Goal: Transaction & Acquisition: Subscribe to service/newsletter

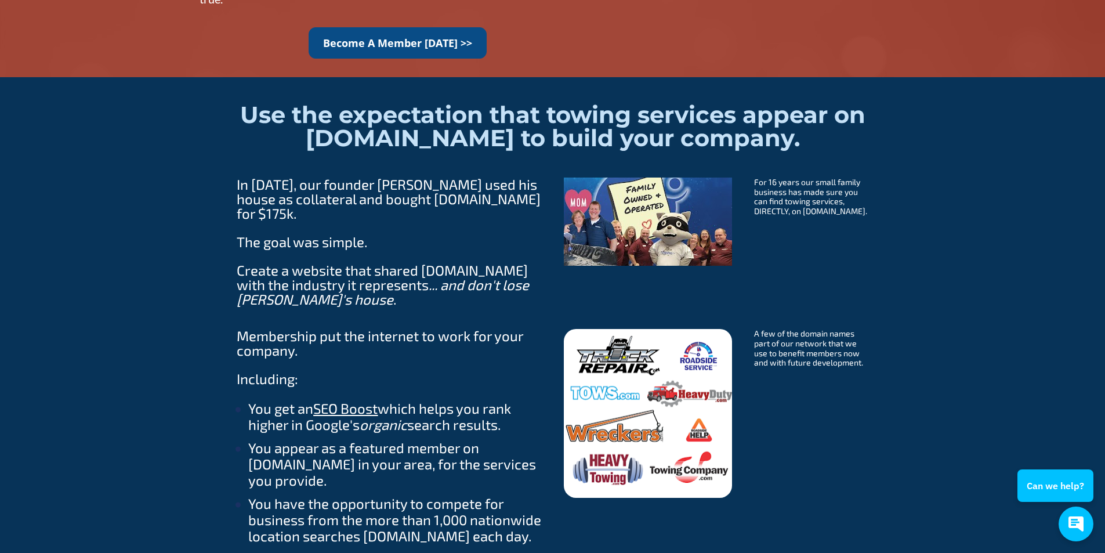
scroll to position [1044, 0]
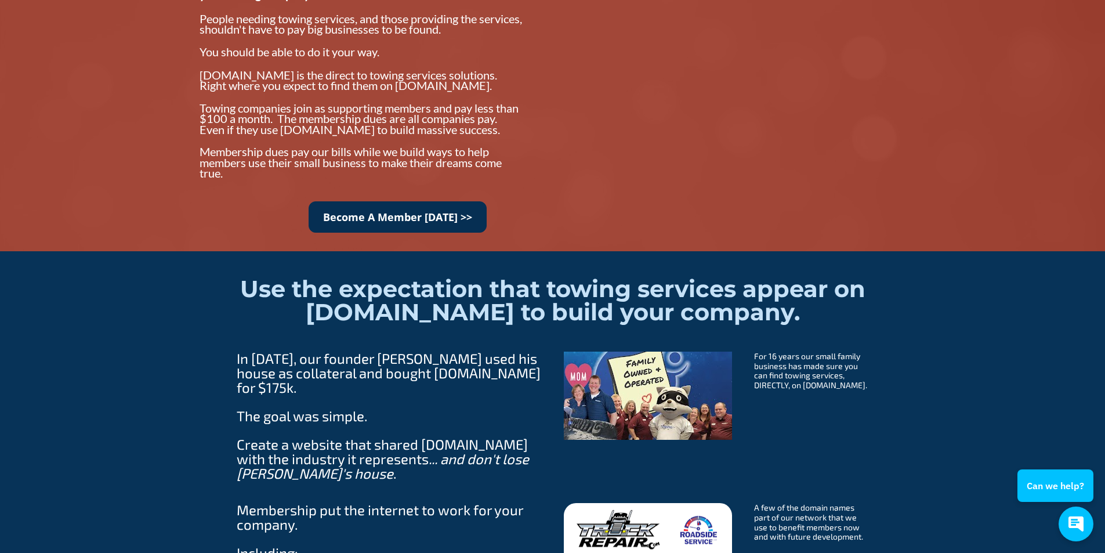
click at [382, 217] on link "Become A Member Today >>" at bounding box center [398, 217] width 178 height 32
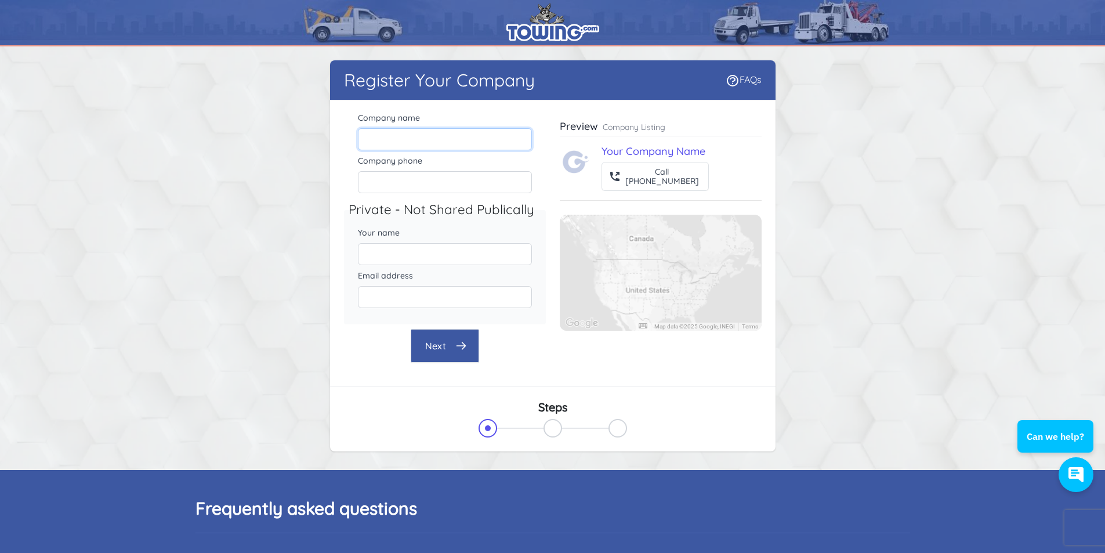
click at [406, 138] on input "Company name" at bounding box center [445, 139] width 174 height 22
click at [412, 132] on input "Company name" at bounding box center [445, 139] width 174 height 22
click at [463, 139] on input "Ontario Towing Roadsi" at bounding box center [445, 139] width 174 height 22
type input "Ontario Towing"
click at [412, 177] on input "Company phone" at bounding box center [445, 182] width 174 height 22
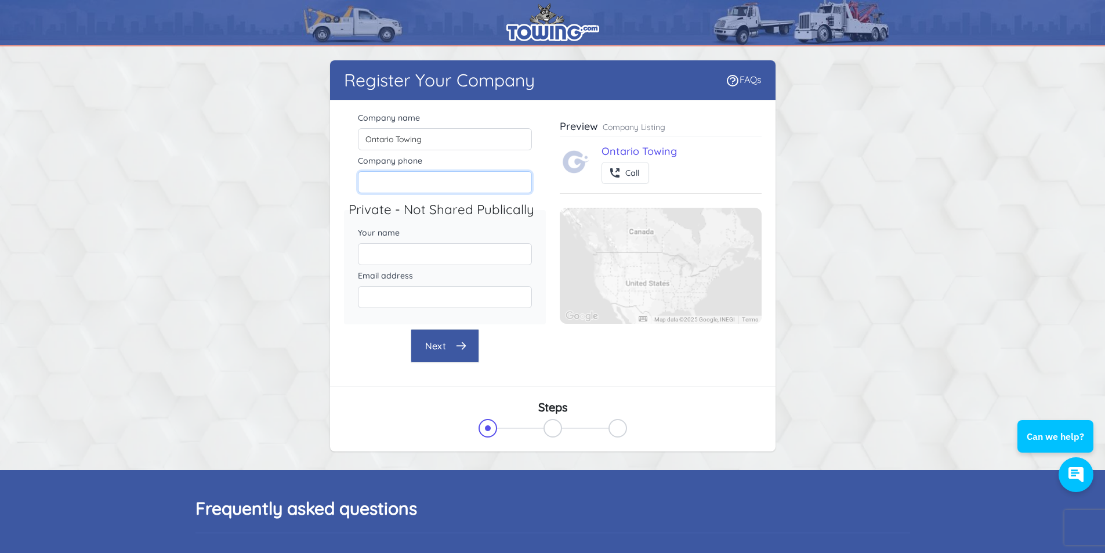
paste input "(613) 619-4545"
type input "(613) 619-4545"
click at [393, 253] on input "Your name" at bounding box center [445, 254] width 174 height 22
type input "Adam"
click at [647, 381] on div "Company name Ontario Towing Company phone (613) 619-4545 Private - Not Shared P…" at bounding box center [552, 242] width 445 height 285
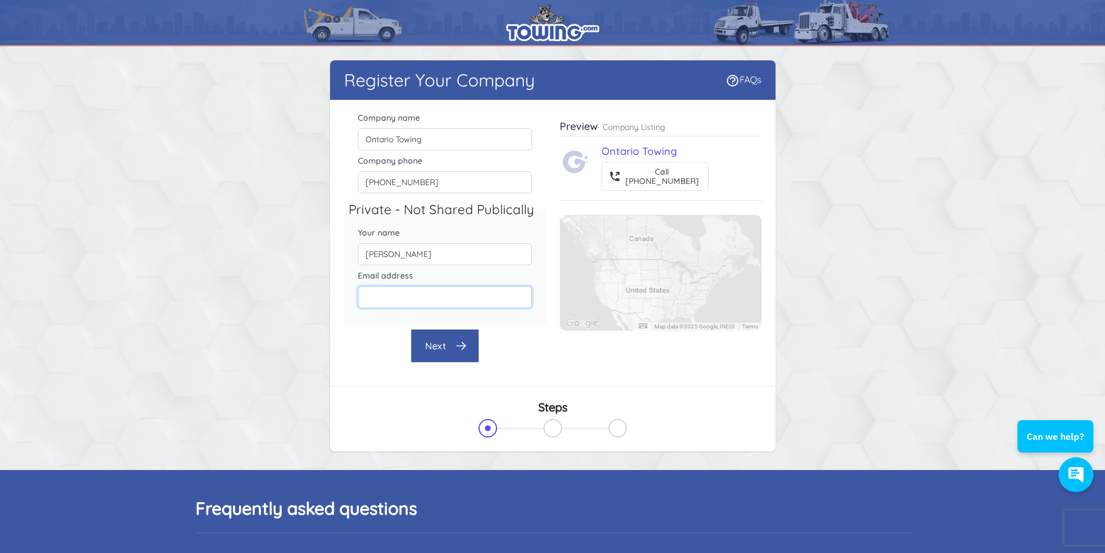
click at [424, 295] on input "Email address" at bounding box center [445, 297] width 174 height 22
paste input "ontariotowing12@gmail.com"
type input "ontariotowing12@gmail.com"
click at [648, 392] on div "Steps" at bounding box center [552, 419] width 445 height 66
drag, startPoint x: 394, startPoint y: 259, endPoint x: 347, endPoint y: 255, distance: 47.2
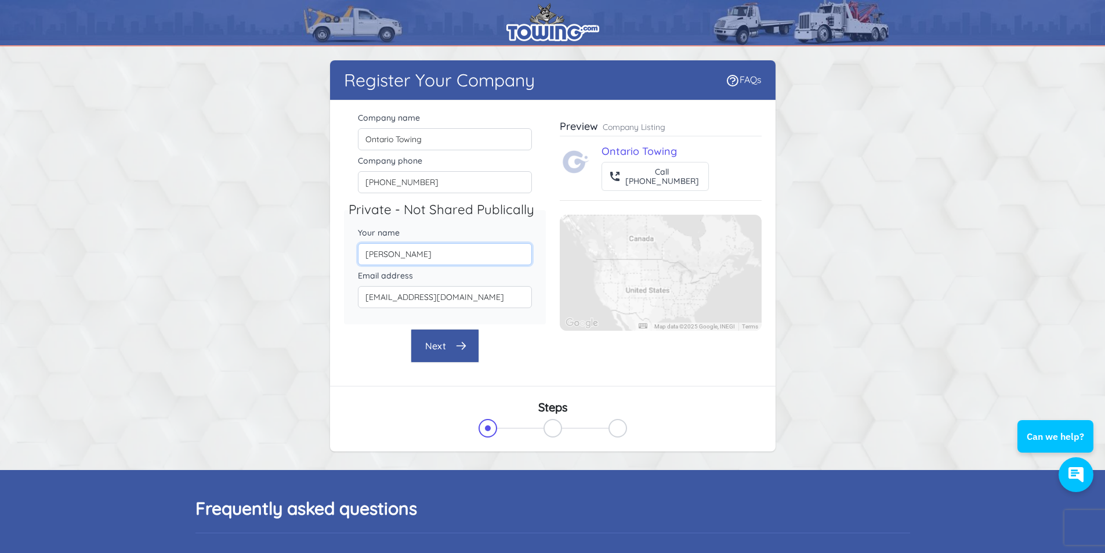
click at [347, 255] on div "Your name Adam" at bounding box center [445, 245] width 202 height 43
paste input "El-Dali"
type input "[PERSON_NAME]"
click at [436, 352] on button "Next" at bounding box center [445, 346] width 68 height 34
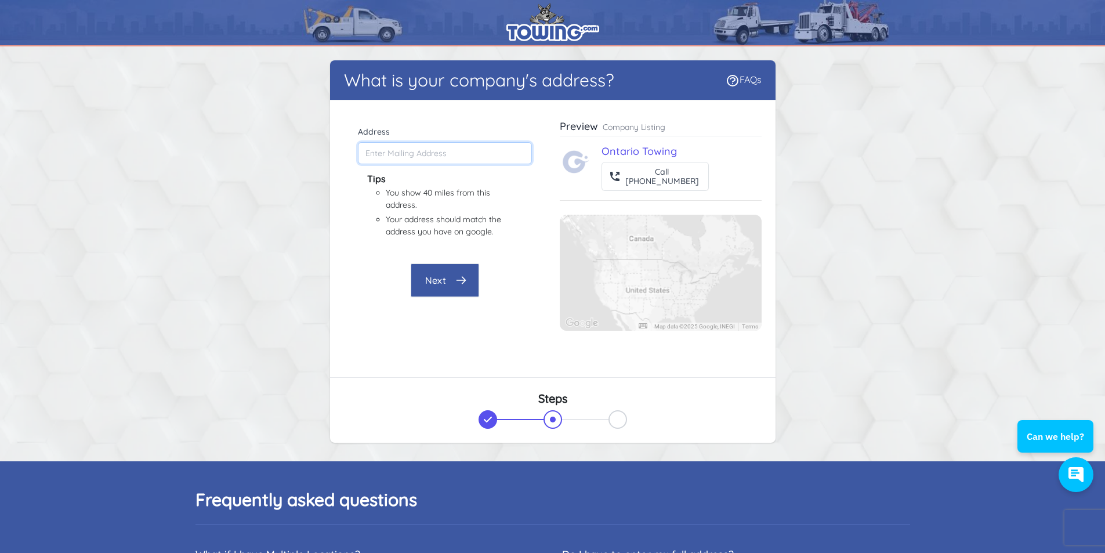
click at [379, 155] on input "Address" at bounding box center [445, 153] width 174 height 22
paste input "2197 Riverside Dr., Ottawa, ON K1H 7X3, Canada"
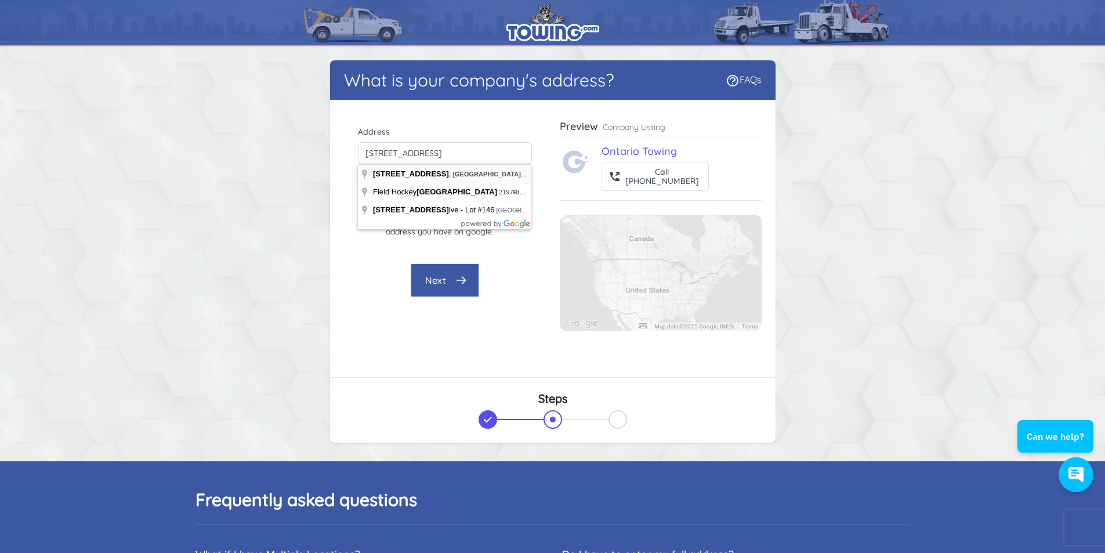
type input "2197 Riverside Dr., Ottawa, ON K1H 8K5, Canada"
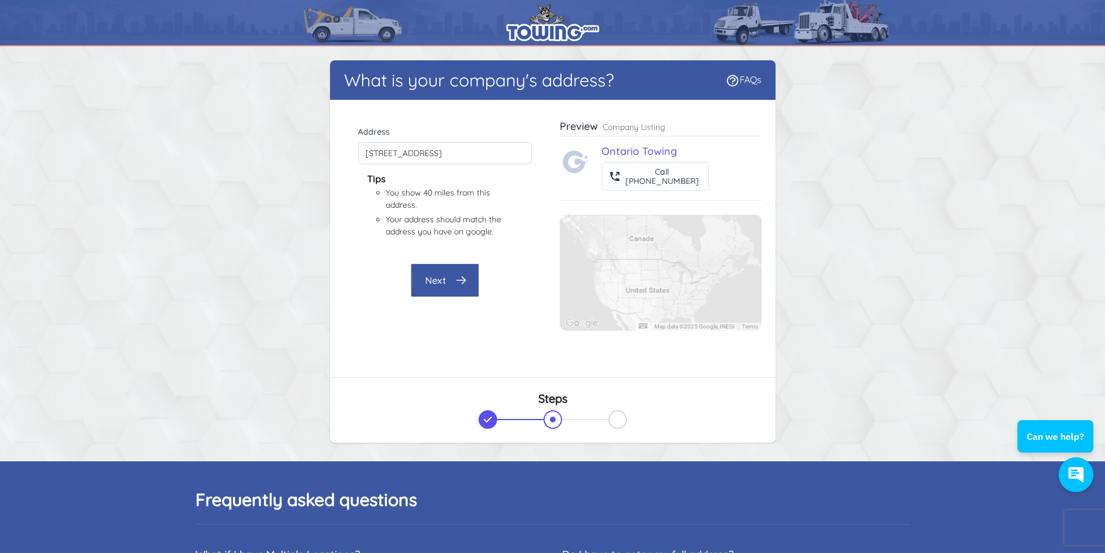
scroll to position [0, 0]
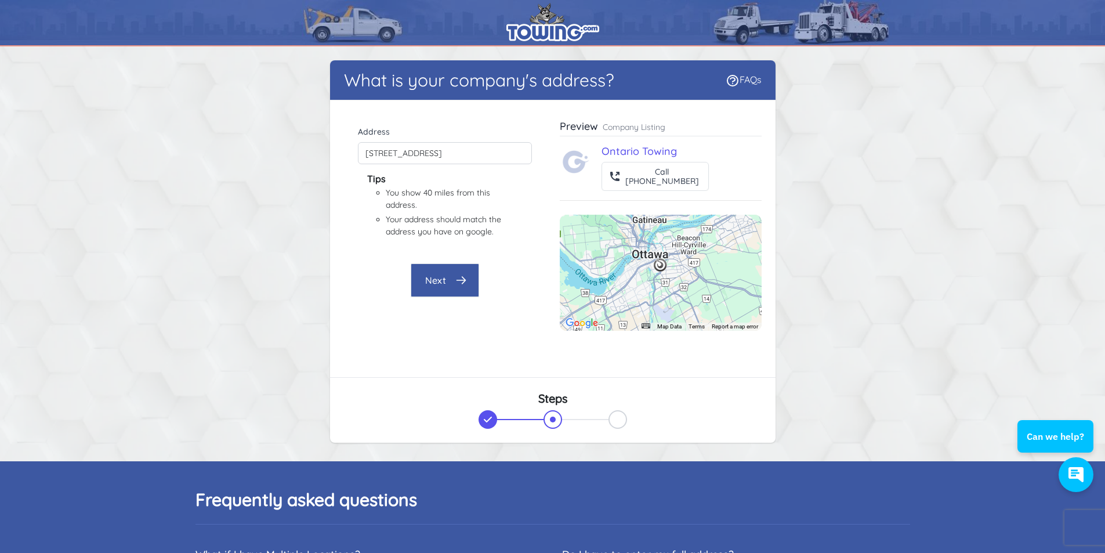
click at [453, 282] on button "Next" at bounding box center [445, 280] width 68 height 34
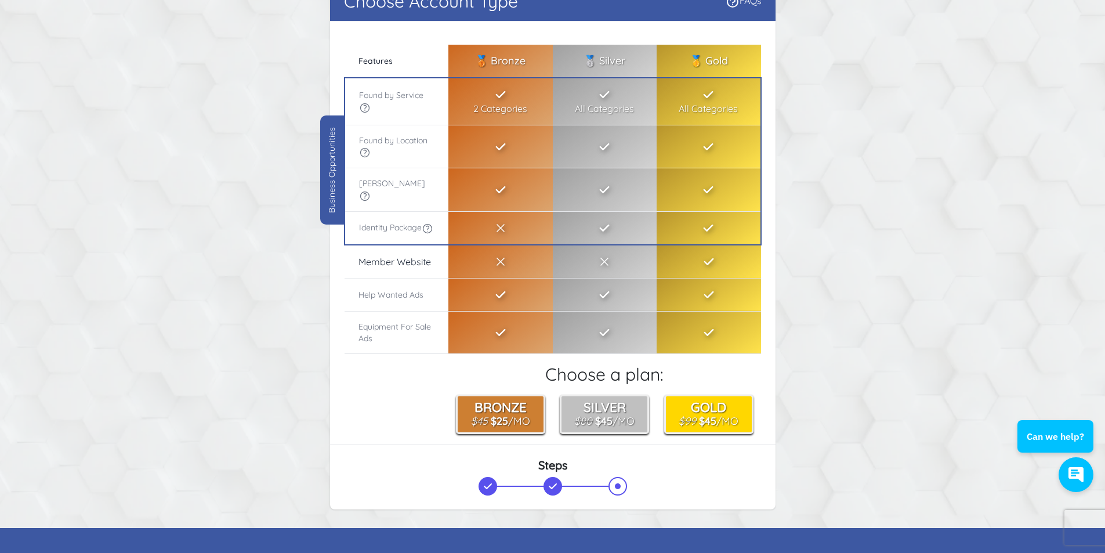
scroll to position [58, 0]
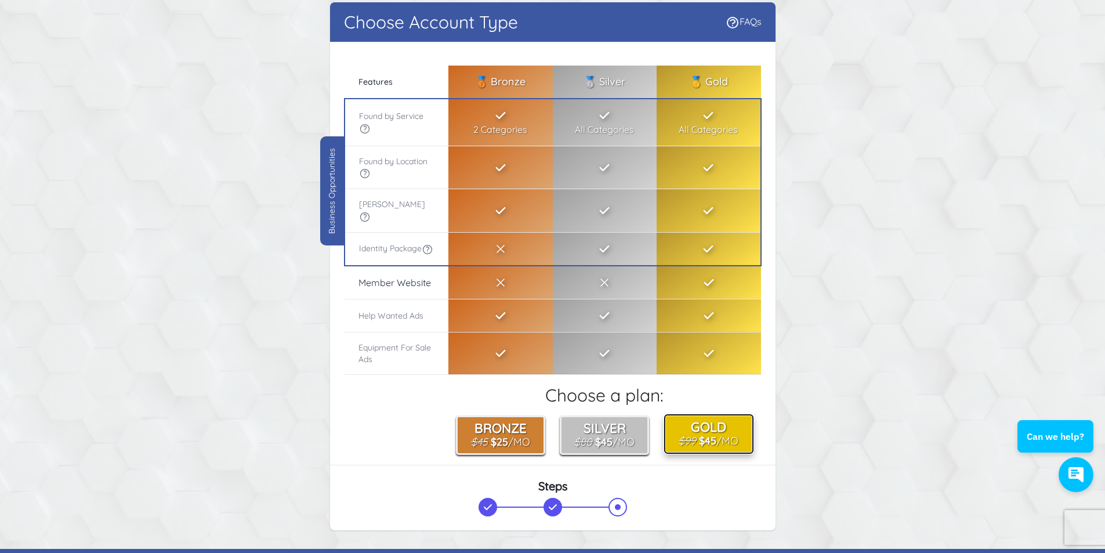
click at [709, 434] on button "Gold $99 $45 /Mo" at bounding box center [708, 434] width 89 height 39
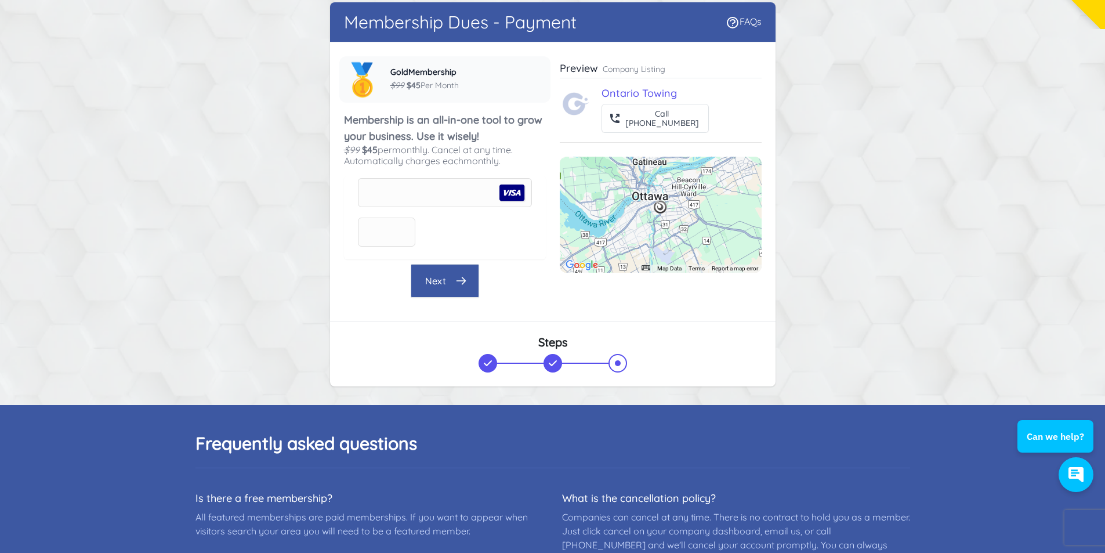
click at [427, 273] on button "Next" at bounding box center [445, 281] width 68 height 34
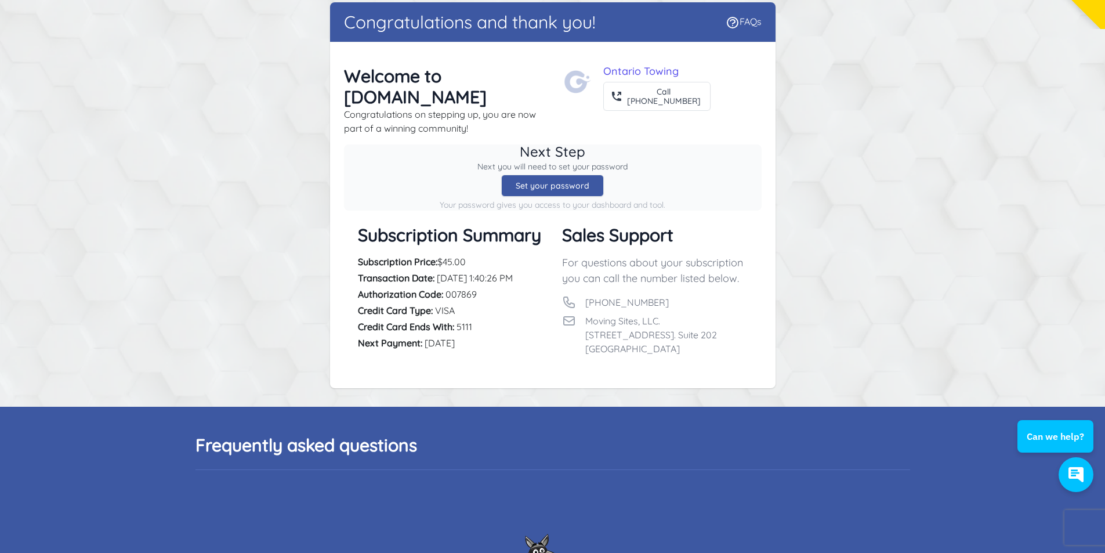
click at [546, 175] on div "Set your password" at bounding box center [552, 186] width 103 height 22
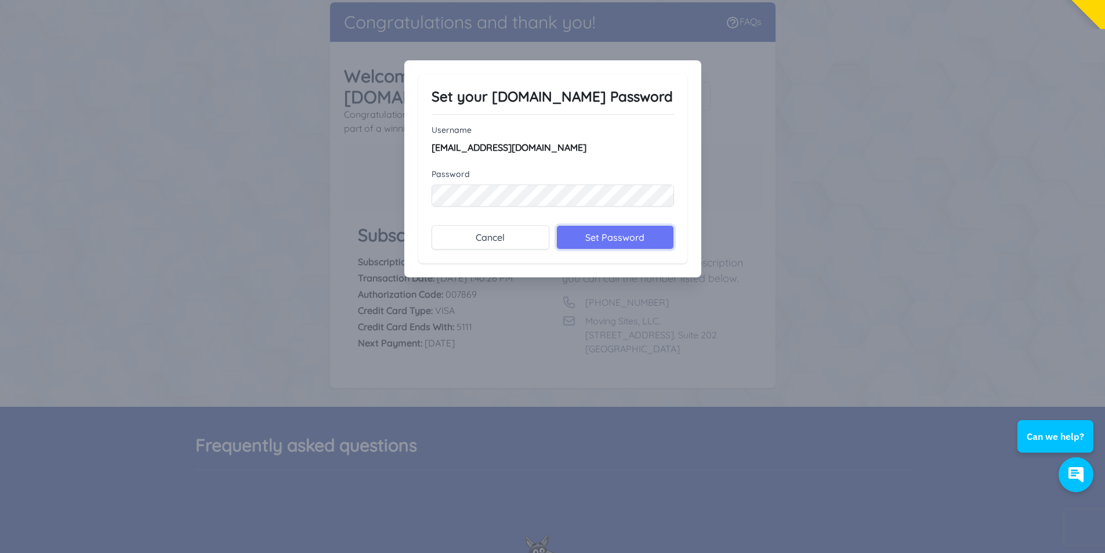
click at [608, 238] on input "Set Password" at bounding box center [615, 237] width 118 height 24
